Goal: Download file/media

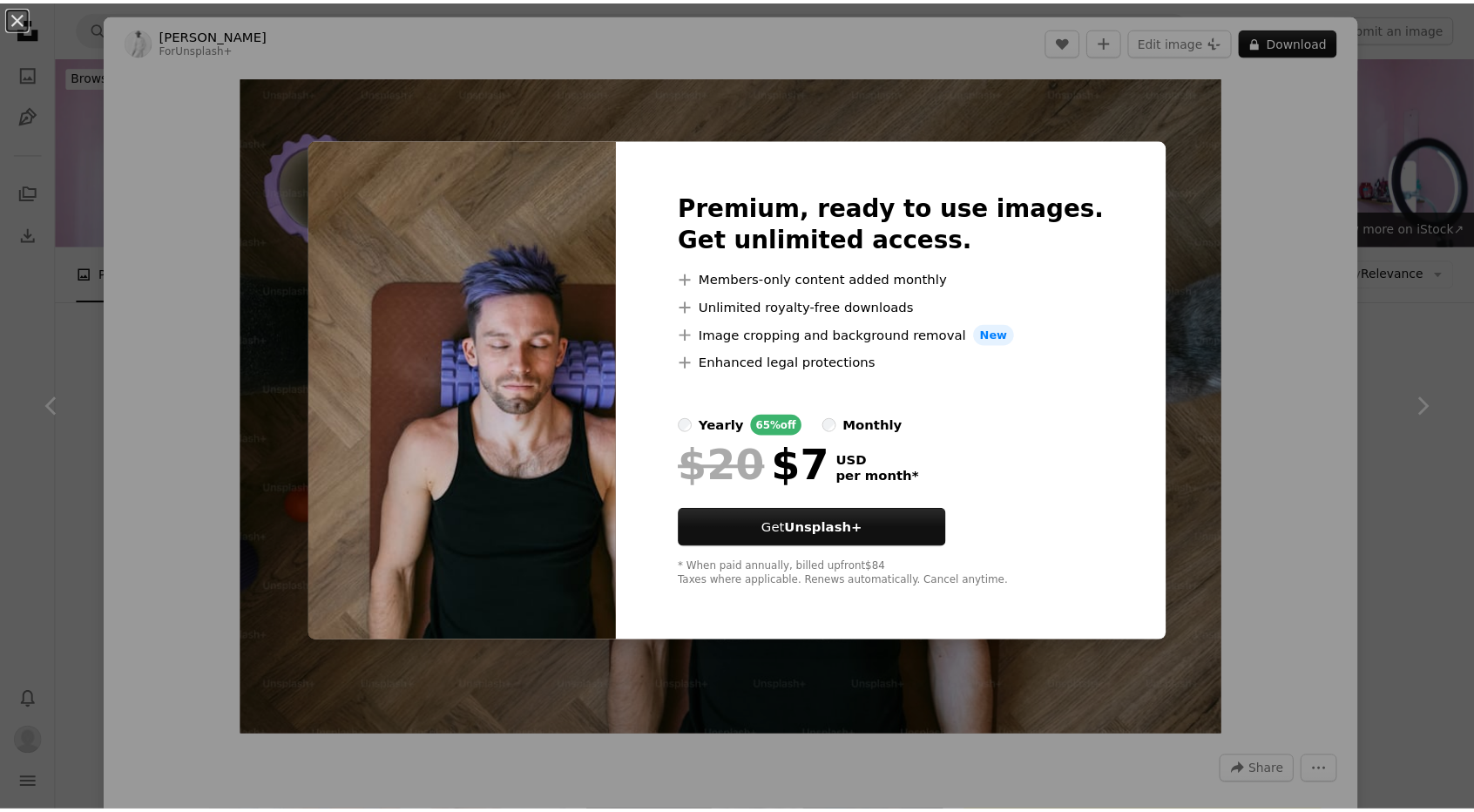
scroll to position [1254, 0]
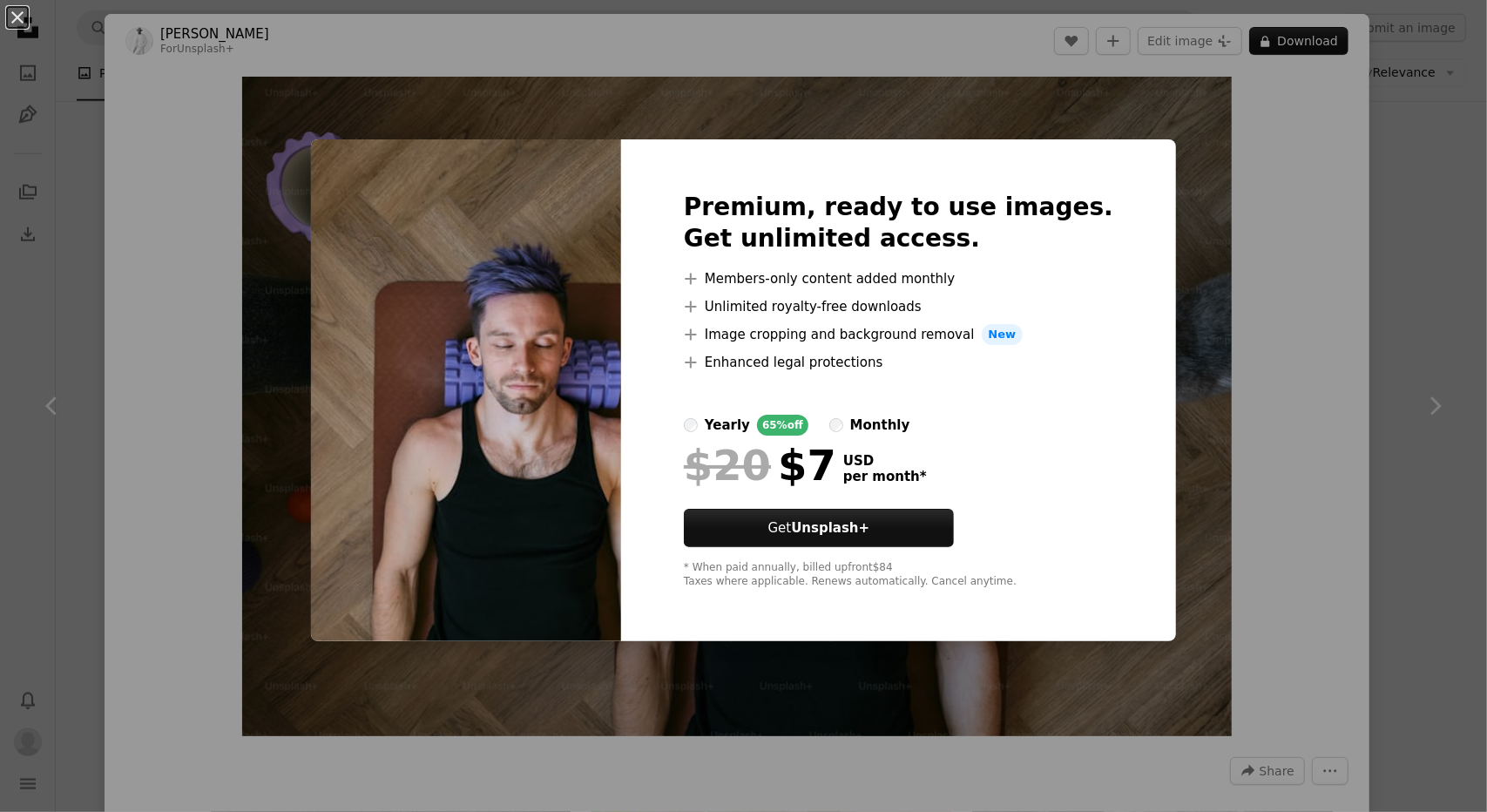
click at [1251, 223] on div "An X shape Premium, ready to use images. Get unlimited access. A plus sign Memb…" at bounding box center [743, 406] width 1487 height 812
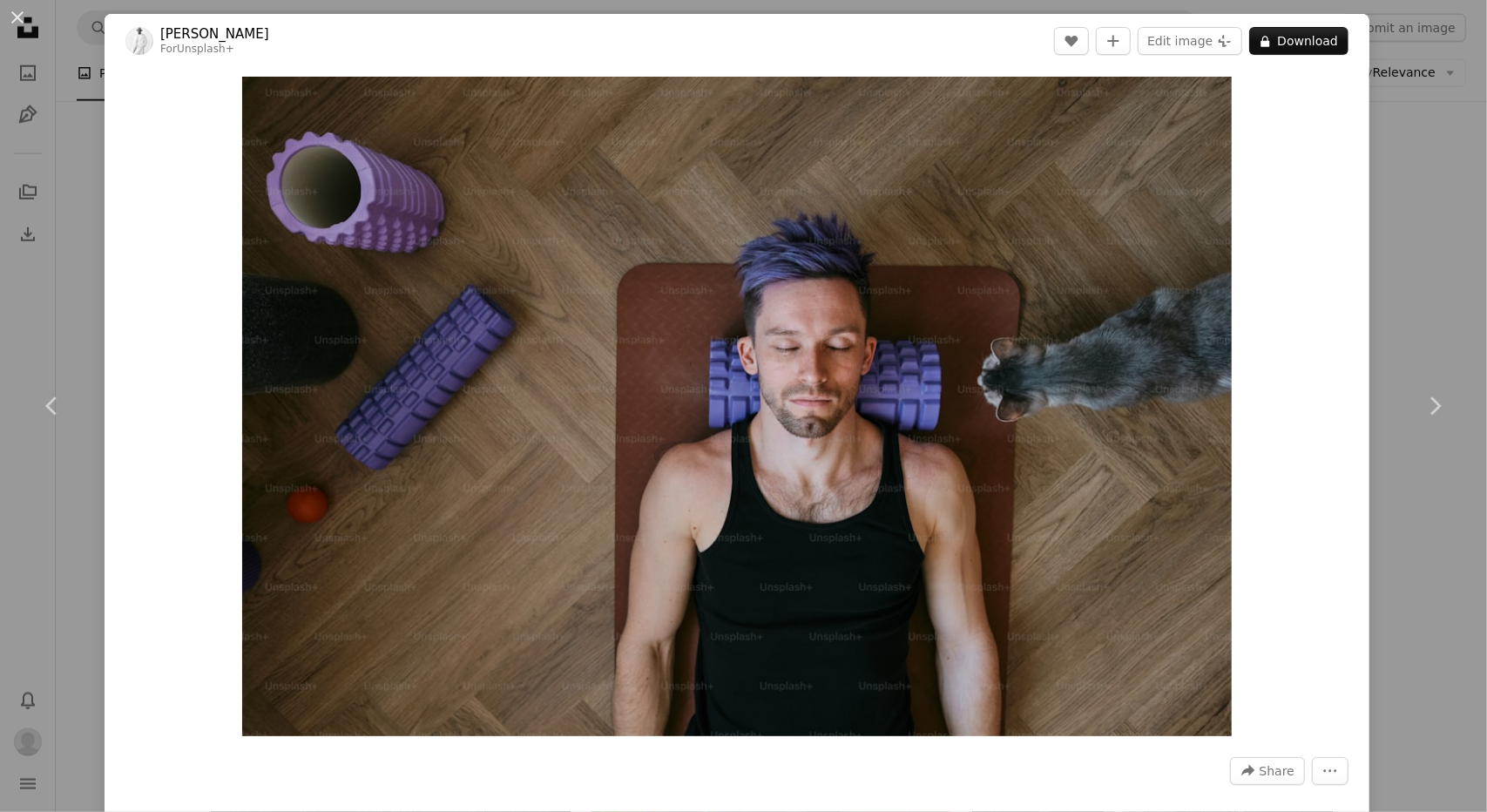
click at [1421, 137] on div "An X shape Chevron left Chevron right [PERSON_NAME] For Unsplash+ A heart A plu…" at bounding box center [743, 406] width 1487 height 812
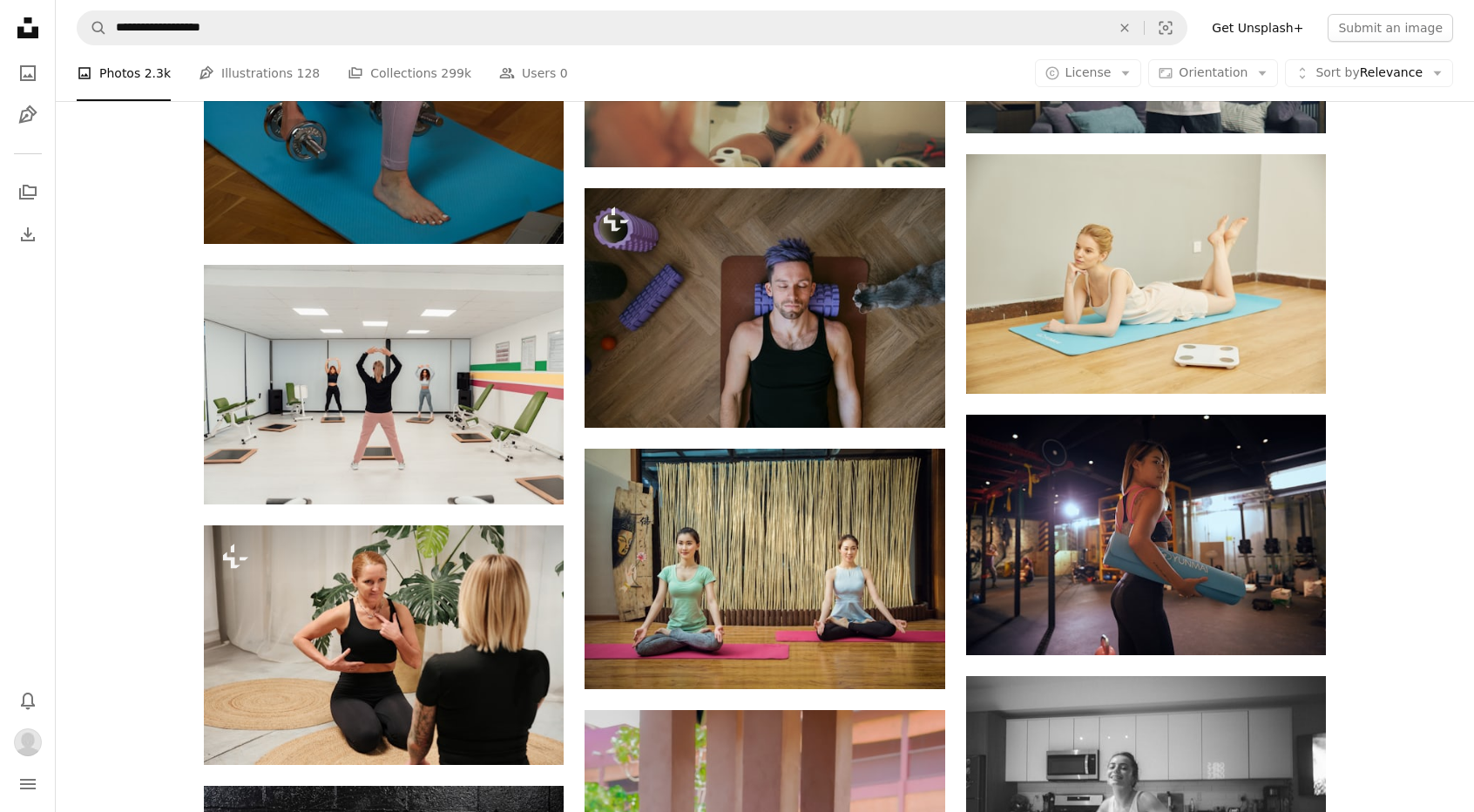
click at [1284, 20] on link "Get Unsplash+" at bounding box center [1258, 27] width 113 height 27
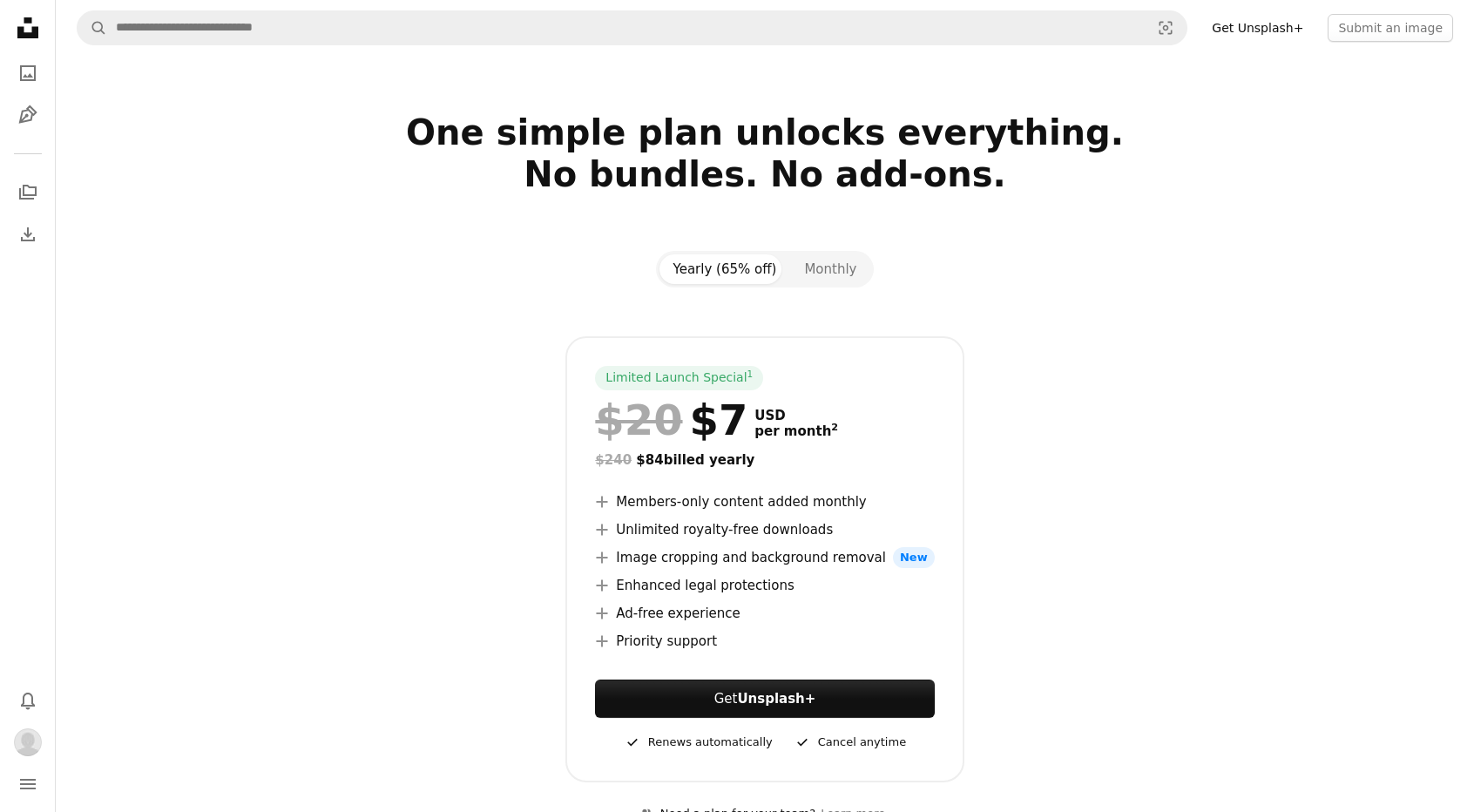
drag, startPoint x: 244, startPoint y: 111, endPoint x: 481, endPoint y: 84, distance: 238.5
click at [253, 111] on div at bounding box center [764, 83] width 1418 height 56
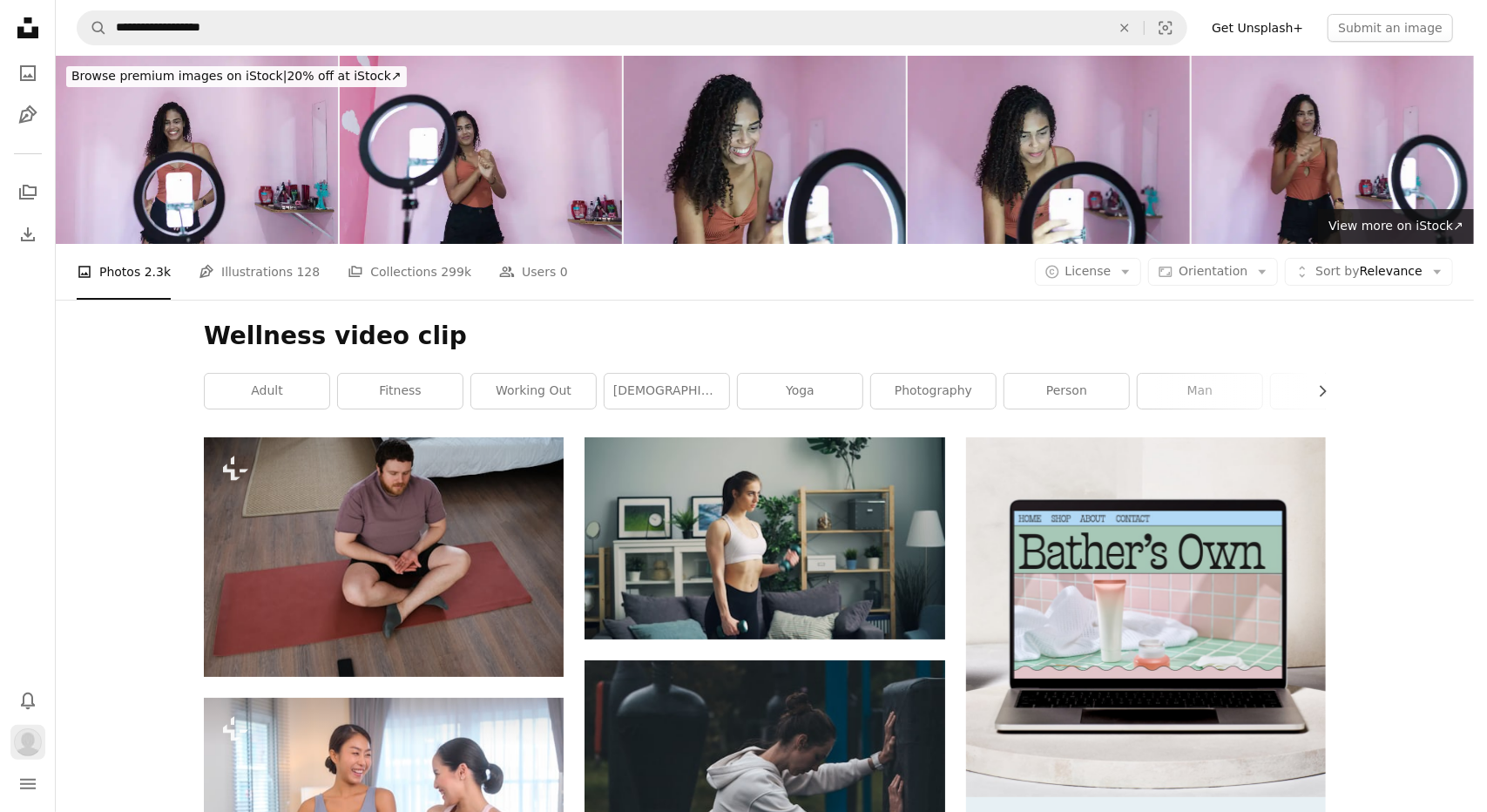
click at [33, 739] on img "Profile" at bounding box center [27, 741] width 27 height 27
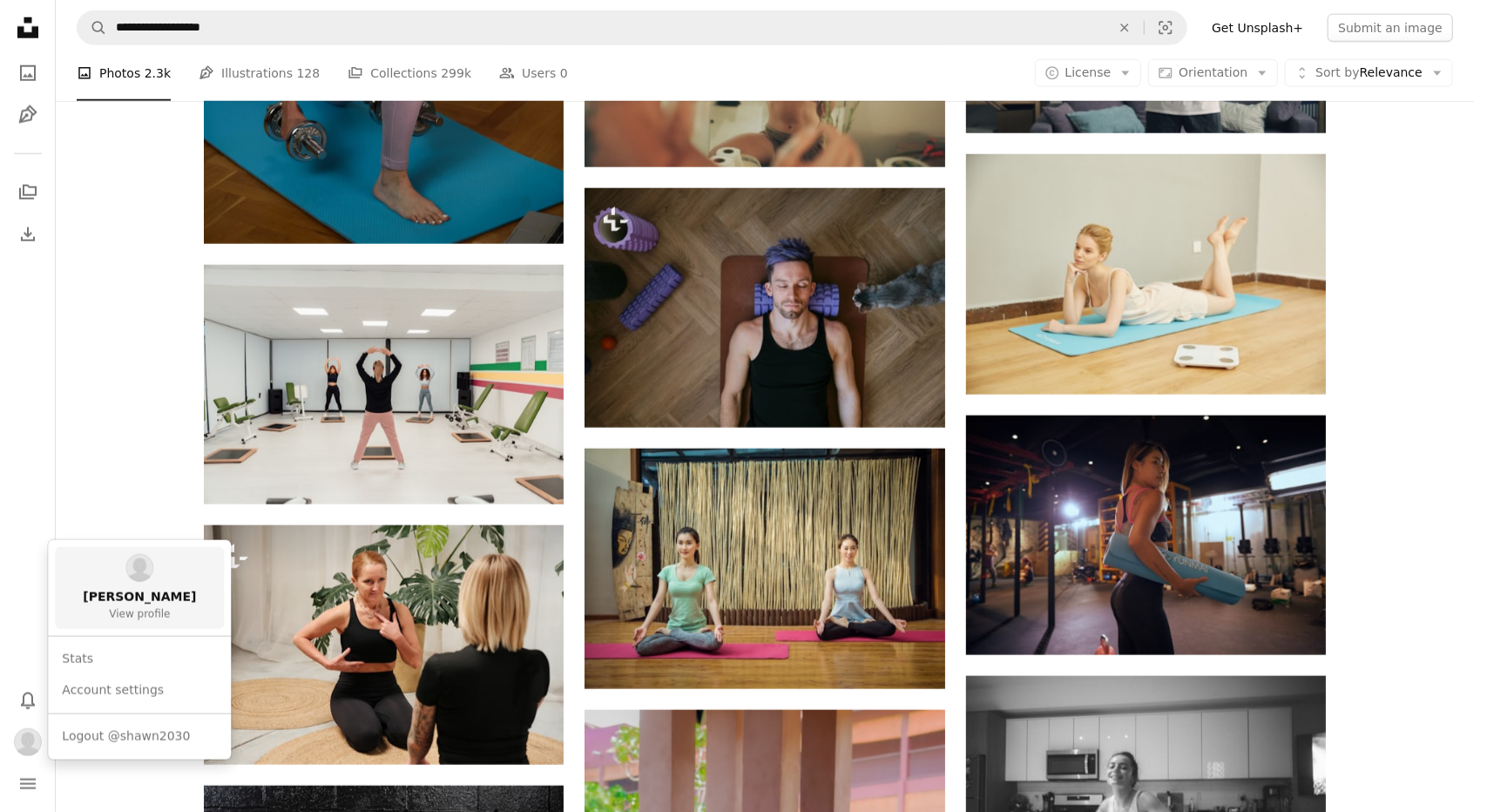
click at [134, 611] on span "View profile" at bounding box center [139, 615] width 61 height 14
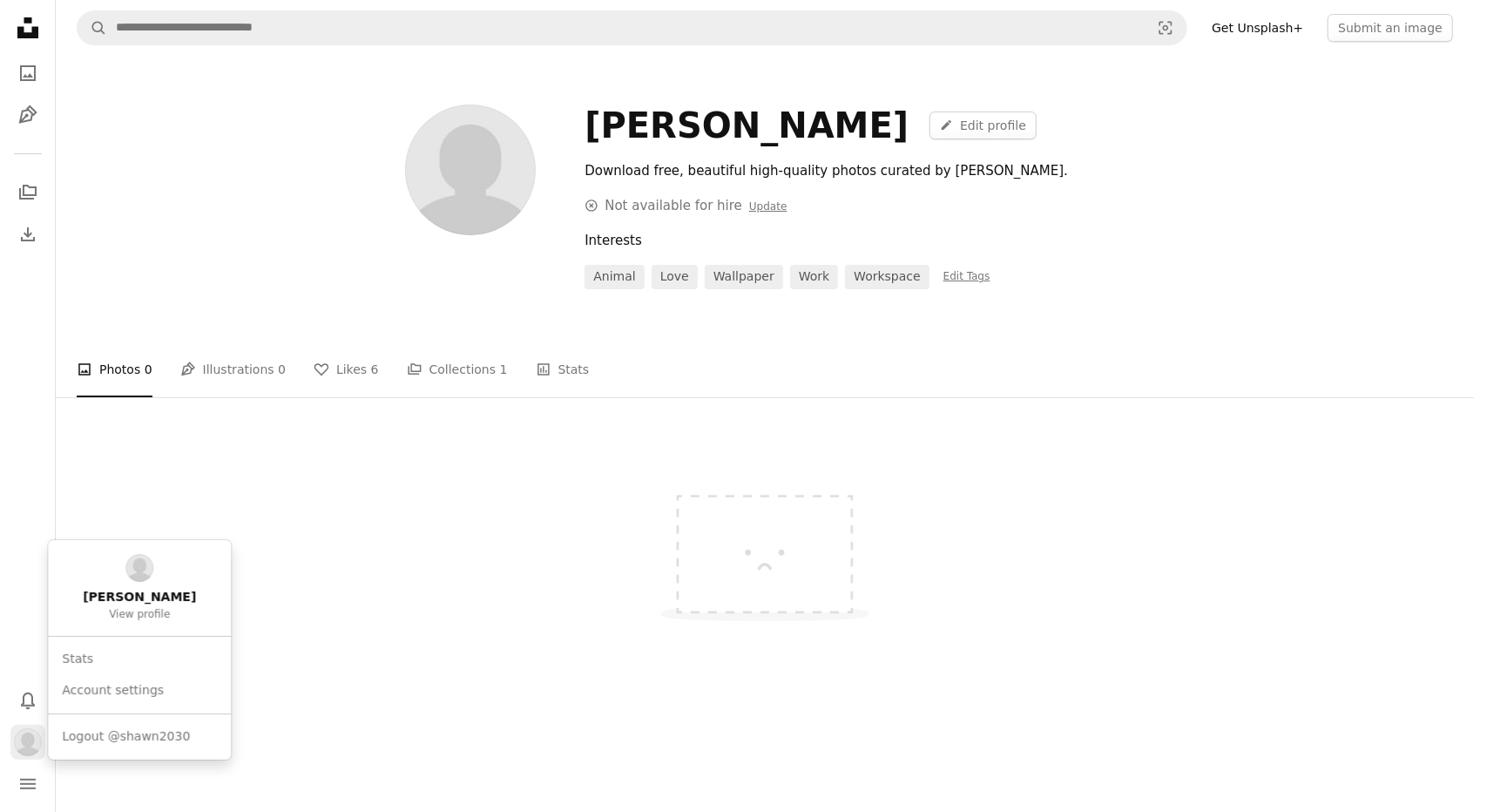
click at [25, 729] on img "Profile" at bounding box center [27, 741] width 27 height 27
click at [104, 730] on span "Logout @shawn2030" at bounding box center [126, 737] width 128 height 18
